Goal: Participate in discussion

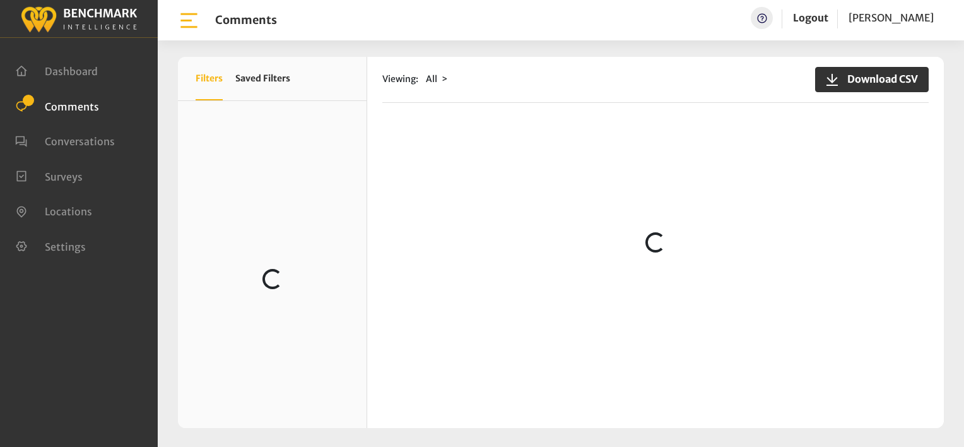
scroll to position [1867, 0]
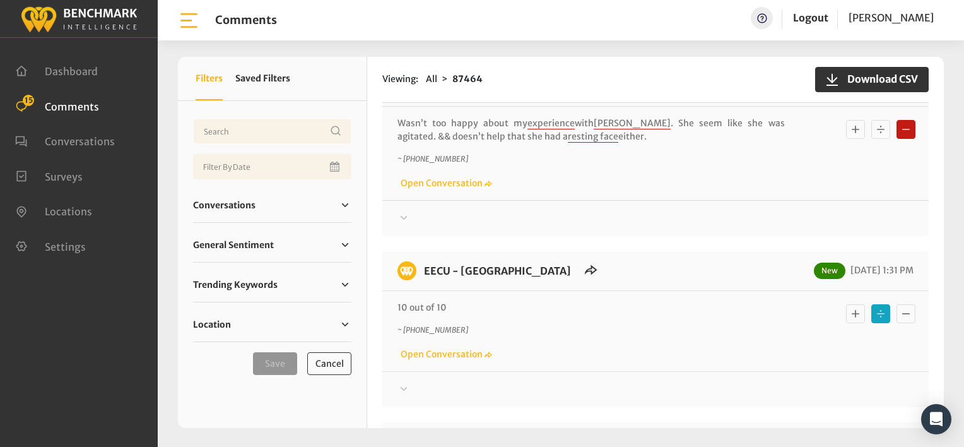
scroll to position [189, 0]
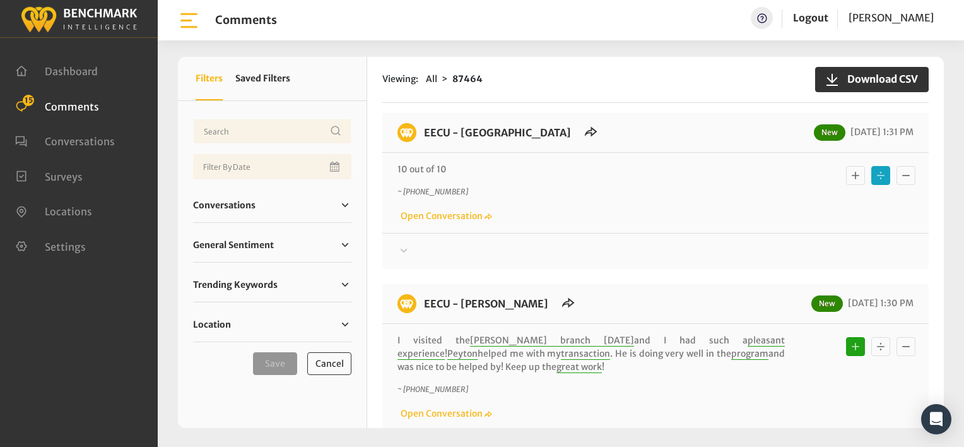
drag, startPoint x: 850, startPoint y: 177, endPoint x: 823, endPoint y: 177, distance: 27.1
click at [852, 177] on icon "Basic example" at bounding box center [856, 176] width 8 height 8
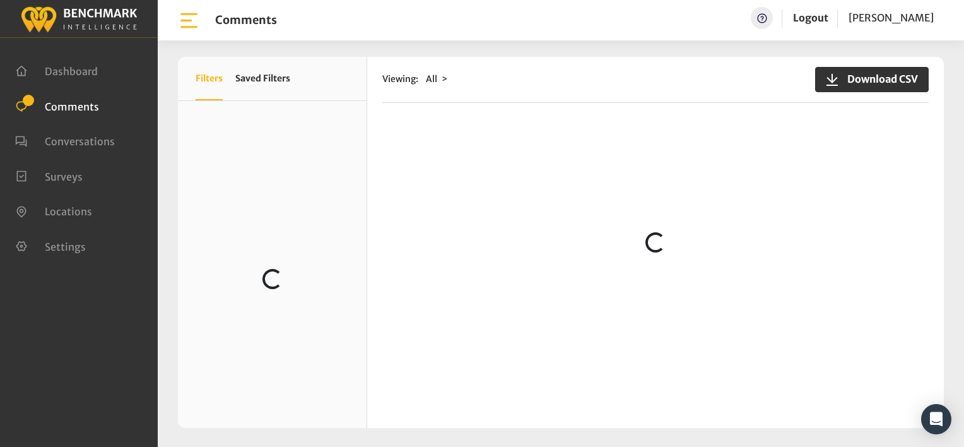
scroll to position [63, 0]
